Goal: Information Seeking & Learning: Learn about a topic

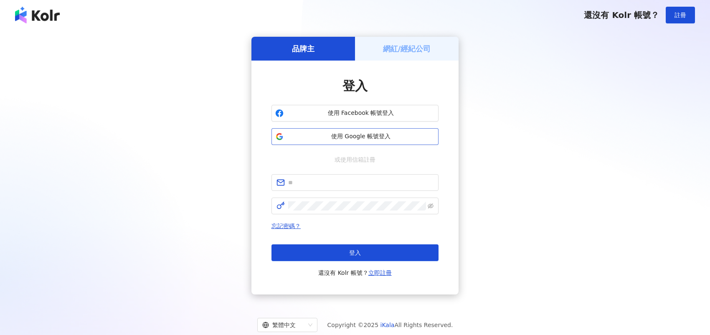
click at [357, 132] on span "使用 Google 帳號登入" at bounding box center [361, 136] width 148 height 8
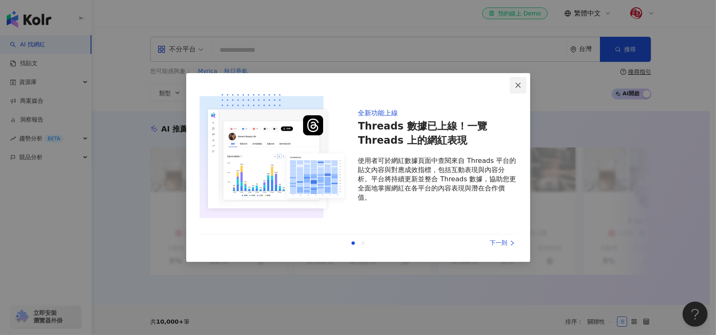
click at [517, 82] on icon "close" at bounding box center [518, 85] width 7 height 7
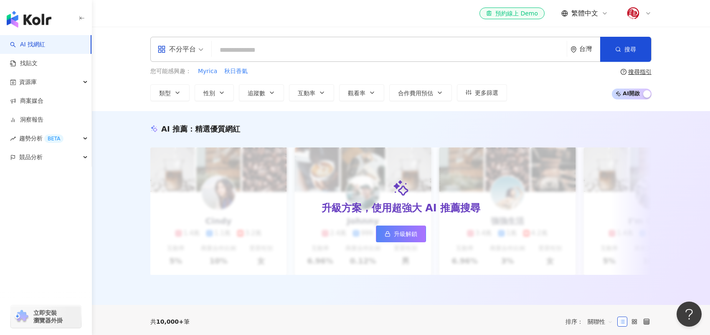
click at [243, 48] on input "search" at bounding box center [389, 50] width 348 height 16
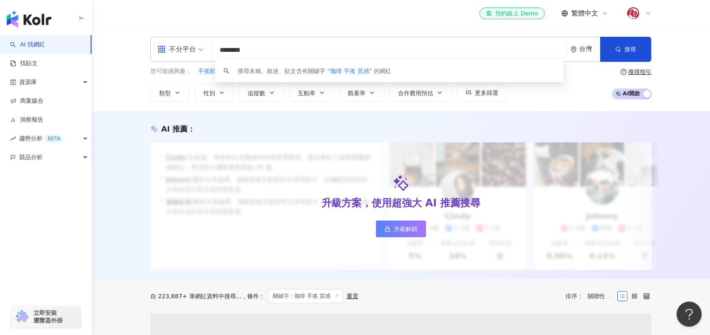
click at [199, 49] on span "不分平台" at bounding box center [180, 49] width 46 height 13
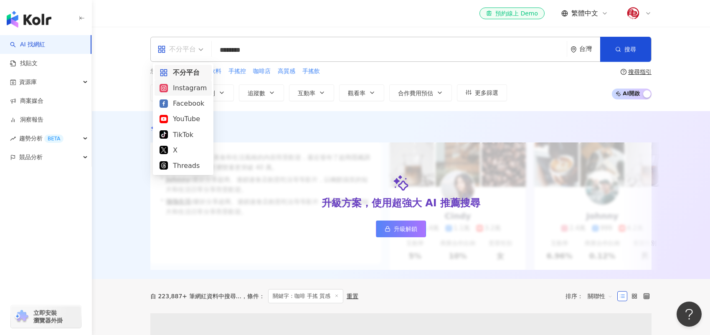
click at [178, 89] on div "Instagram" at bounding box center [182, 88] width 47 height 10
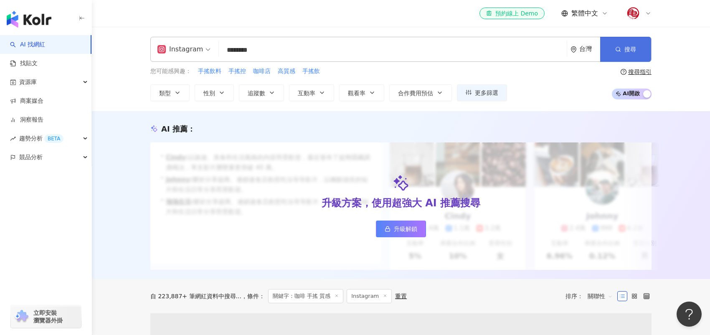
click at [622, 49] on button "搜尋" at bounding box center [625, 49] width 51 height 25
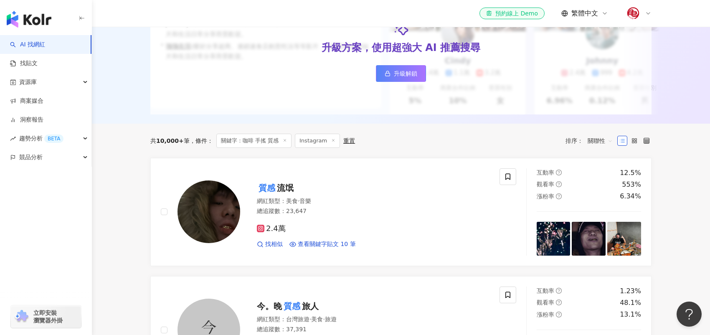
scroll to position [42, 0]
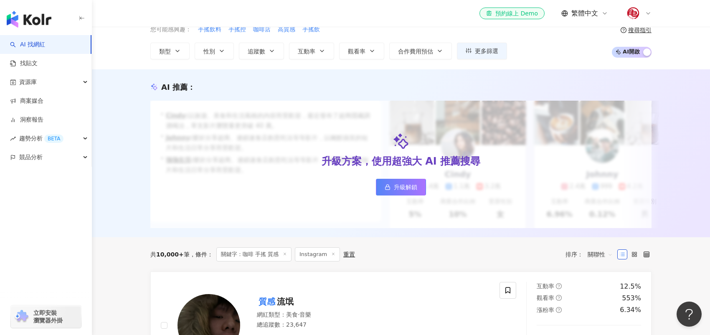
click at [414, 236] on div "AI 推薦 ： 升級方案，使用超強大 AI 推薦搜尋 升級解鎖 • Cindy : 以旅遊、美食和生活風格的內容而受歡迎，最近發布了超商隱藏調酒喝法，單支影片…" at bounding box center [401, 153] width 618 height 168
click at [429, 237] on div "AI 推薦 ： 升級方案，使用超強大 AI 推薦搜尋 升級解鎖 • Cindy : 以旅遊、美食和生活風格的內容而受歡迎，最近發布了超商隱藏調酒喝法，單支影片…" at bounding box center [401, 153] width 618 height 168
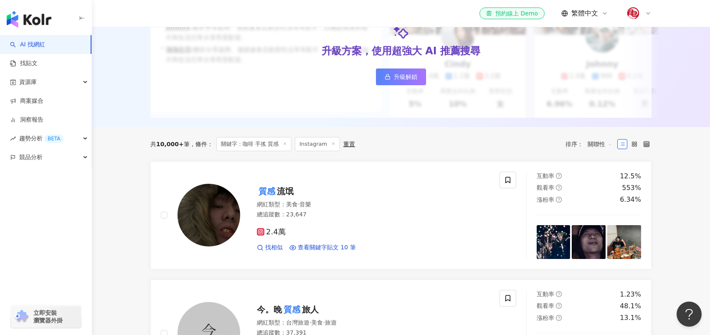
scroll to position [0, 0]
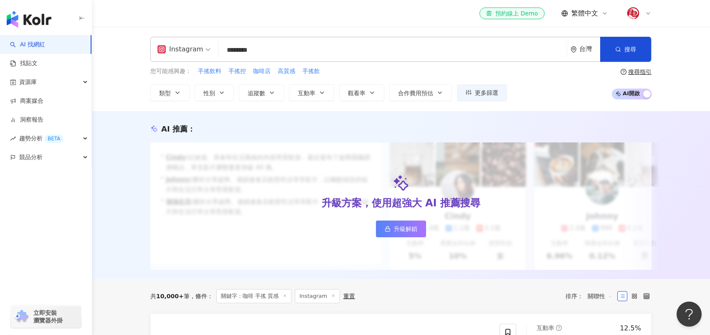
click at [271, 52] on input "********" at bounding box center [392, 50] width 341 height 16
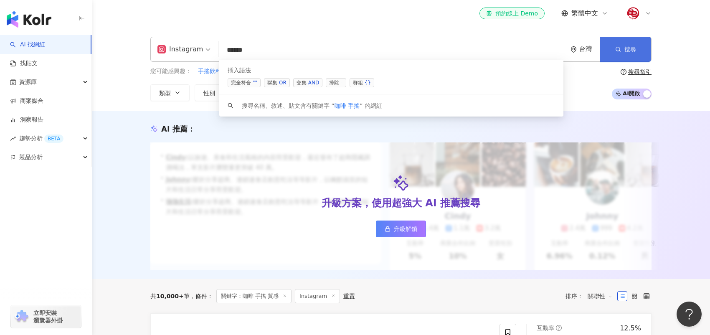
type input "*****"
click at [620, 44] on button "搜尋" at bounding box center [625, 49] width 51 height 25
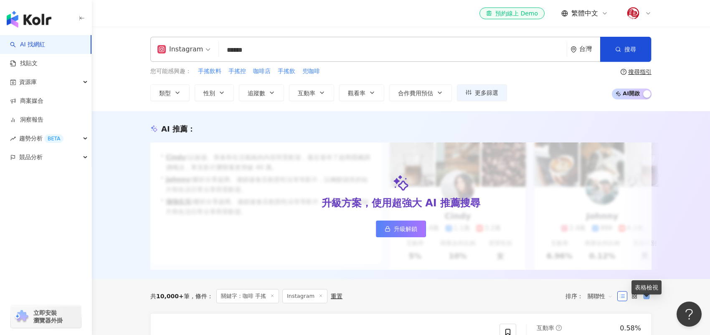
click at [646, 299] on icon at bounding box center [646, 296] width 6 height 6
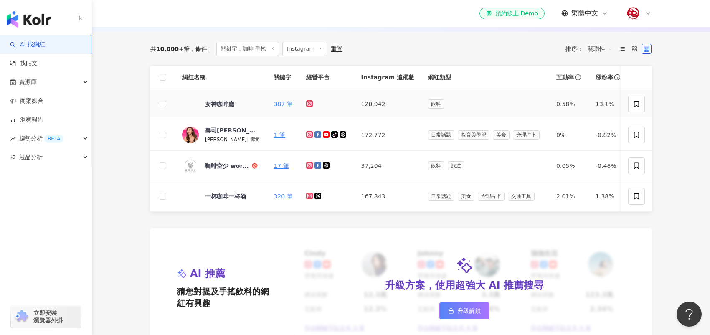
scroll to position [209, 0]
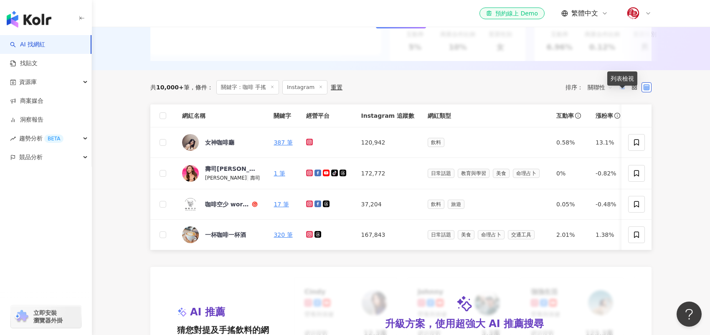
click at [620, 90] on icon at bounding box center [622, 87] width 6 height 6
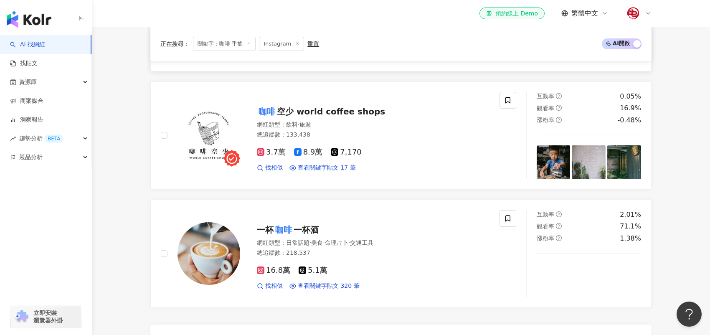
scroll to position [543, 0]
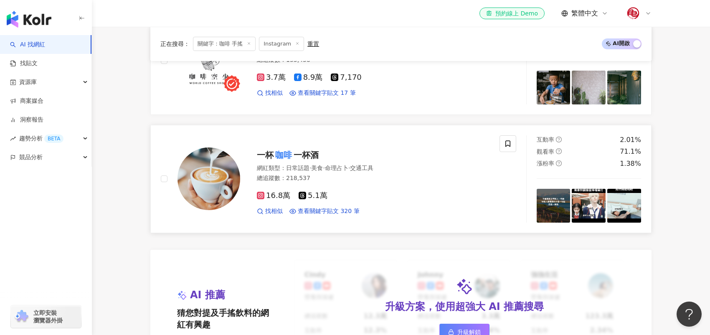
click at [276, 162] on mark "咖啡" at bounding box center [283, 154] width 20 height 13
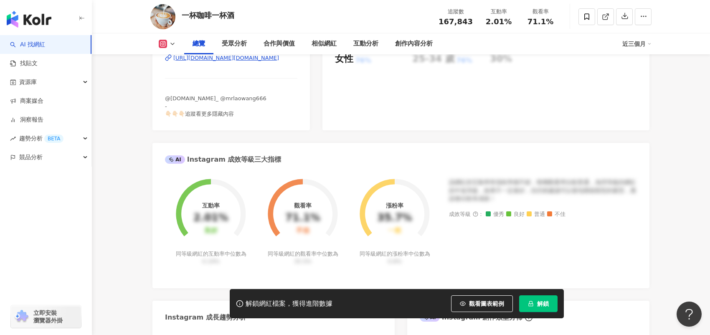
click at [227, 62] on div "[URL][DOMAIN_NAME][DOMAIN_NAME]" at bounding box center [226, 58] width 106 height 8
